Goal: Navigation & Orientation: Find specific page/section

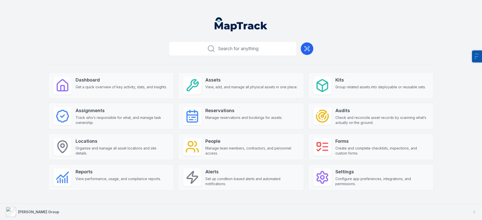
click at [35, 211] on strong "[PERSON_NAME] Group" at bounding box center [38, 212] width 41 height 4
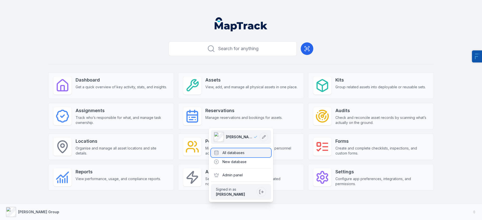
click at [257, 153] on div "All databases" at bounding box center [241, 152] width 60 height 9
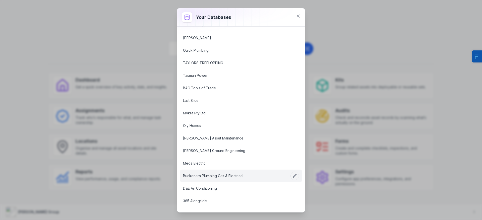
scroll to position [600, 0]
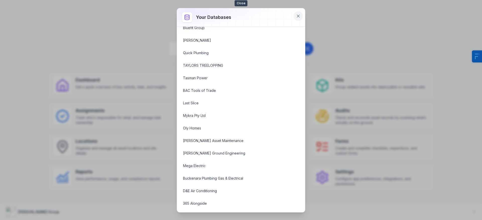
click at [297, 15] on icon at bounding box center [298, 16] width 3 height 3
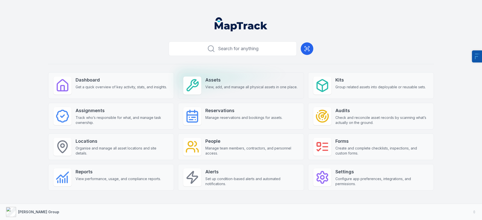
click at [224, 89] on span "View, add, and manage all physical assets in one place." at bounding box center [251, 87] width 92 height 5
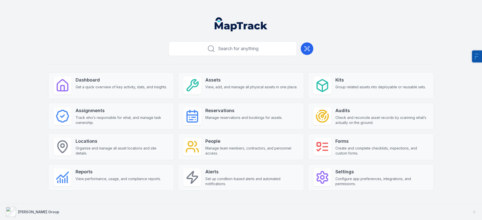
click at [31, 217] on button "[PERSON_NAME] Group" at bounding box center [241, 212] width 482 height 16
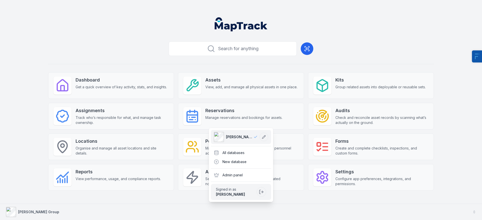
click at [37, 213] on button "[PERSON_NAME] Group" at bounding box center [241, 212] width 482 height 16
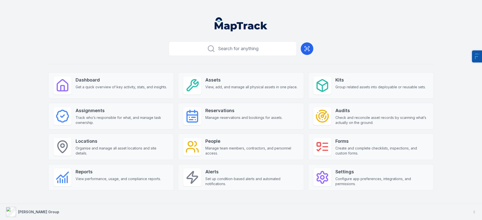
click at [42, 208] on button "[PERSON_NAME] Group" at bounding box center [241, 212] width 482 height 16
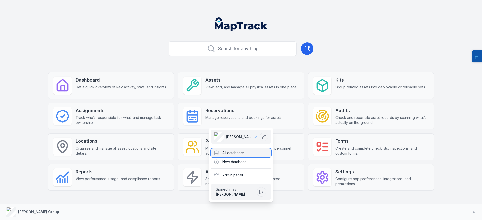
click at [247, 153] on div "All databases" at bounding box center [241, 152] width 60 height 9
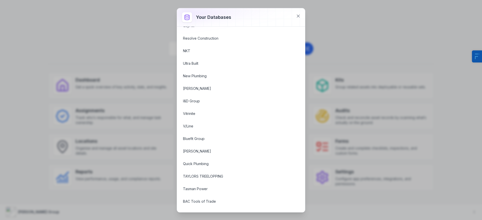
scroll to position [454, 0]
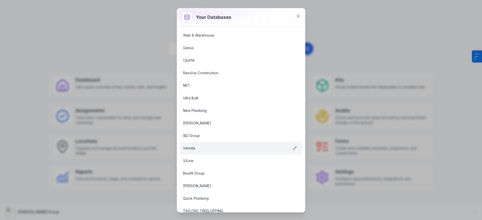
click at [186, 150] on link "Vitrinite" at bounding box center [235, 148] width 104 height 5
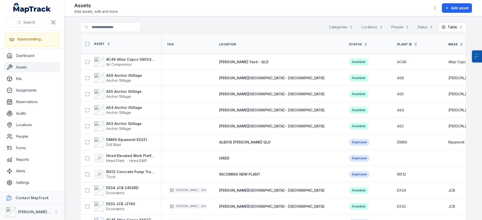
click at [67, 123] on main "Search for assets Categories Locations People Status Table ***** Asset Tag Loca…" at bounding box center [272, 118] width 417 height 204
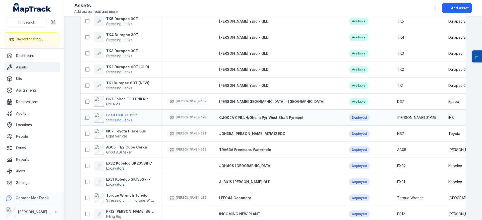
scroll to position [299, 0]
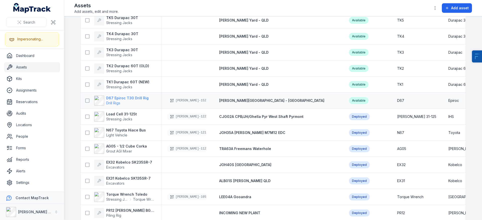
click at [137, 98] on strong "D67 Epiroc T30 Drill Rig" at bounding box center [127, 98] width 42 height 5
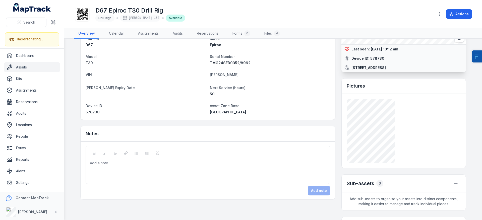
scroll to position [51, 0]
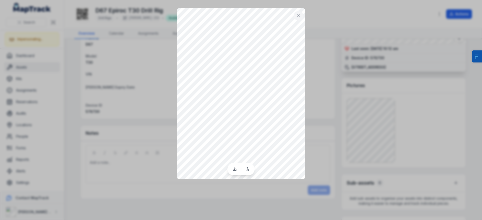
click at [318, 123] on div at bounding box center [241, 110] width 482 height 220
click at [296, 15] on icon at bounding box center [298, 15] width 5 height 5
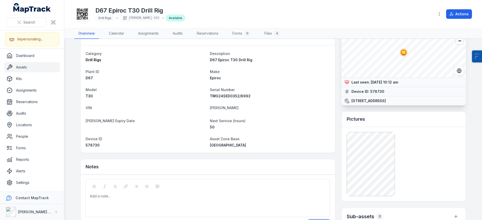
scroll to position [0, 0]
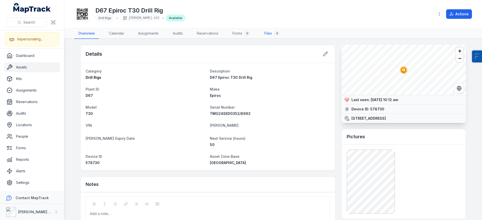
click at [270, 34] on link "Files 4" at bounding box center [272, 33] width 24 height 11
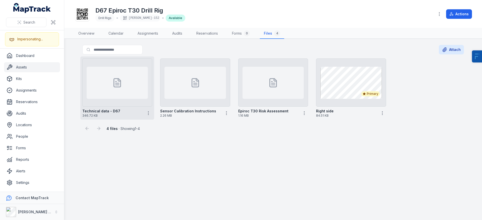
click at [116, 80] on icon at bounding box center [117, 83] width 10 height 10
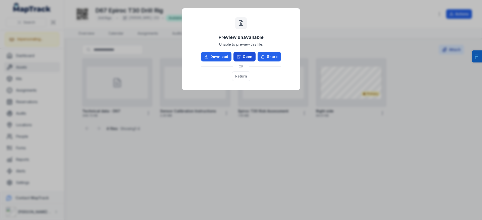
click at [247, 59] on link "Open" at bounding box center [244, 57] width 22 height 10
click at [254, 132] on div "Preview unavailable Unable to preview this file. Download Open Share OR Return" at bounding box center [241, 110] width 482 height 220
click at [244, 78] on button "Return" at bounding box center [241, 77] width 18 height 10
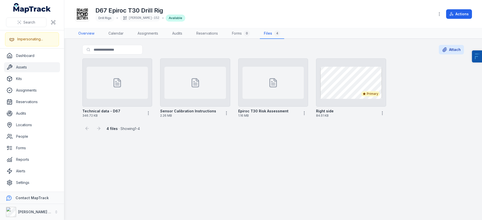
click at [86, 31] on link "Overview" at bounding box center [86, 33] width 24 height 11
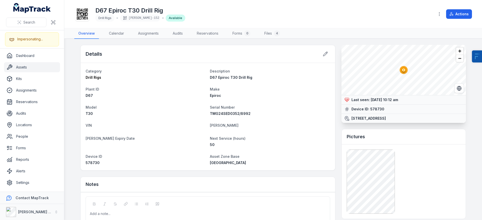
click at [39, 68] on link "Assets" at bounding box center [32, 67] width 56 height 10
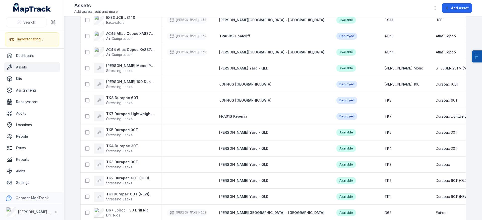
scroll to position [187, 0]
click at [125, 52] on span "Air Compressor" at bounding box center [119, 54] width 26 height 4
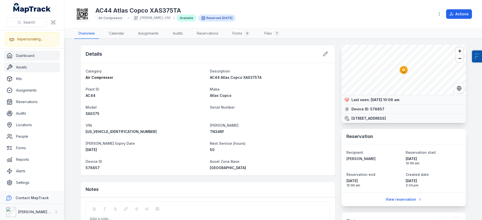
click at [34, 55] on link "Dashboard" at bounding box center [32, 56] width 56 height 10
